Goal: Task Accomplishment & Management: Complete application form

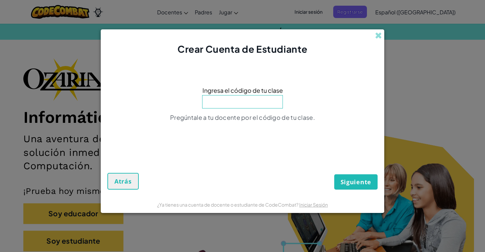
scroll to position [59, 0]
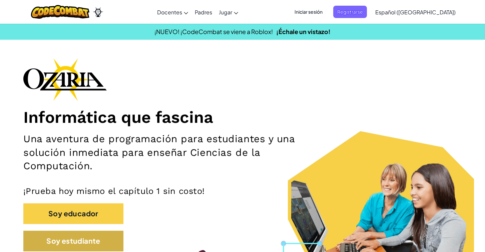
click at [98, 239] on button "Soy estudiante" at bounding box center [73, 240] width 100 height 21
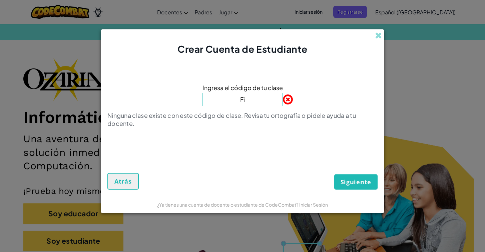
type input "F"
paste input "FindRingSwim"
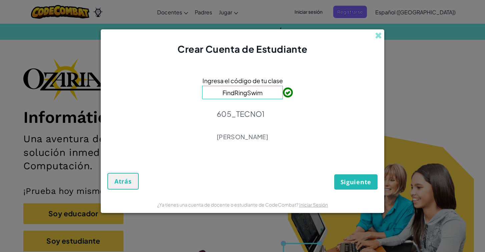
type input "FindRingSwim"
click at [123, 177] on span "Atrás" at bounding box center [122, 181] width 17 height 8
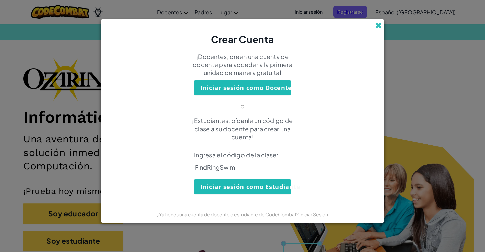
click at [378, 29] on span at bounding box center [378, 25] width 7 height 7
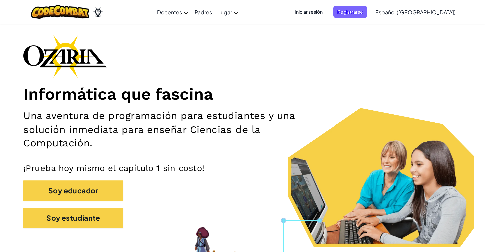
scroll to position [25, 0]
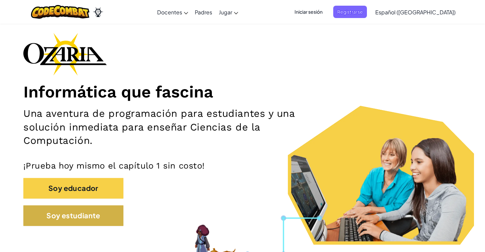
click at [72, 221] on button "Soy estudiante" at bounding box center [73, 215] width 100 height 21
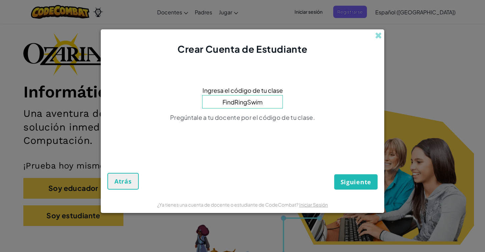
type input "FindRingSwim"
click at [356, 181] on button "Siguiente" at bounding box center [355, 181] width 43 height 15
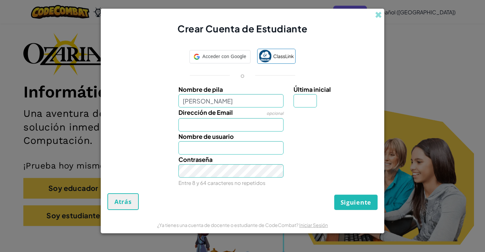
type input "Renata"
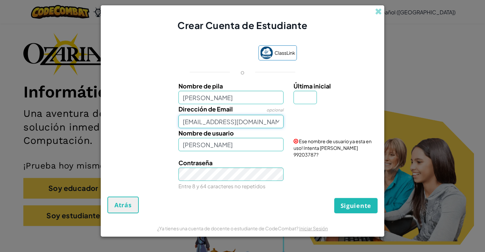
type input "al07181160@tecmilenio.mx"
click at [356, 202] on button "Siguiente" at bounding box center [355, 205] width 43 height 15
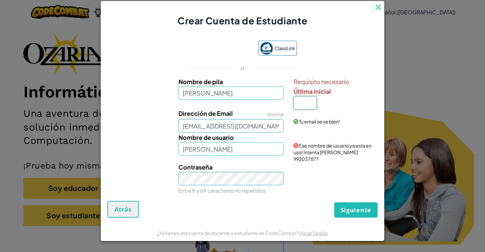
click at [309, 108] on input "Última inicial" at bounding box center [304, 102] width 23 height 13
type input "S"
click at [263, 154] on input "Renata S" at bounding box center [230, 148] width 105 height 13
type input "Renata Sáchez"
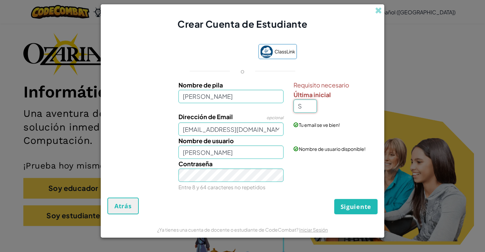
click at [313, 107] on input "S" at bounding box center [304, 105] width 23 height 13
type input "Renata"
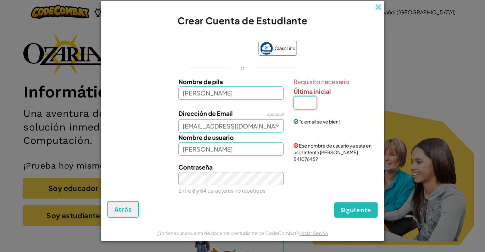
click at [303, 106] on input "Última inicial" at bounding box center [304, 102] width 23 height 13
type input "s"
click at [269, 155] on input "Renata S" at bounding box center [230, 148] width 105 height 13
type input "Renata Sánchez"
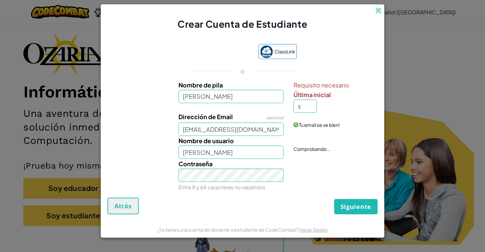
click at [311, 230] on link "Iniciar Sesión" at bounding box center [313, 229] width 29 height 6
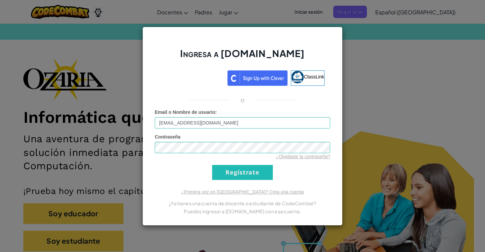
click at [260, 174] on input "Regístrate" at bounding box center [242, 172] width 61 height 15
